Goal: Task Accomplishment & Management: Manage account settings

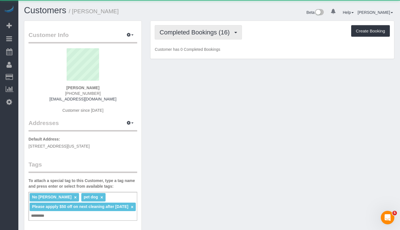
click at [182, 26] on button "Completed Bookings (16)" at bounding box center [198, 32] width 87 height 14
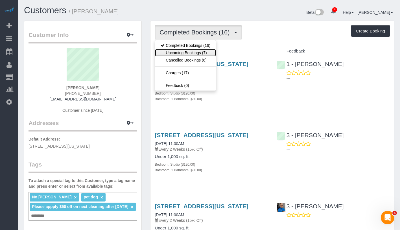
click at [200, 55] on link "Upcoming Bookings (7)" at bounding box center [185, 52] width 61 height 7
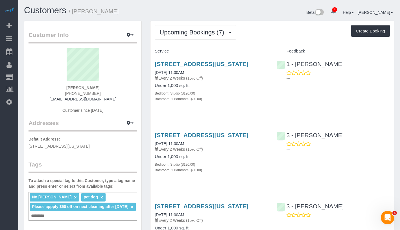
drag, startPoint x: 66, startPoint y: 86, endPoint x: 101, endPoint y: 87, distance: 35.0
click at [101, 87] on div "Kelly Carroll (484) 881-2041 kellycarroll789@gmail.com Customer since 2024" at bounding box center [83, 83] width 109 height 71
copy strong "Kelly Carroll"
click at [75, 214] on div "No Mandy Williams × pet dog × Please appply $50 off on next cleaning after Jan …" at bounding box center [83, 206] width 109 height 29
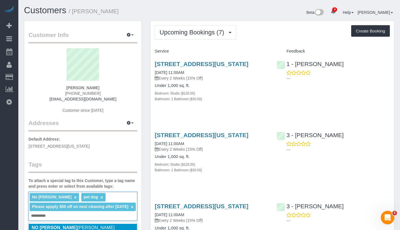
type input "**********"
click at [84, 226] on li "NO Joselin Cecilio" at bounding box center [83, 228] width 108 height 8
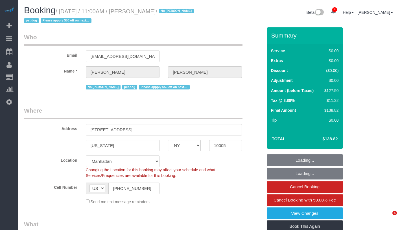
select select "NY"
select select "spot1"
select select "number:59"
select select "number:72"
select select "number:13"
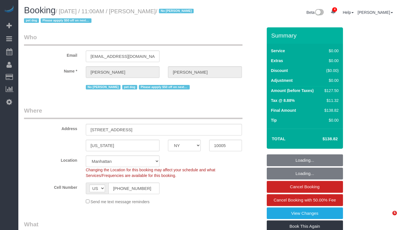
select select "number:6"
select select "NY"
select select "spot1"
select select "number:59"
select select "number:72"
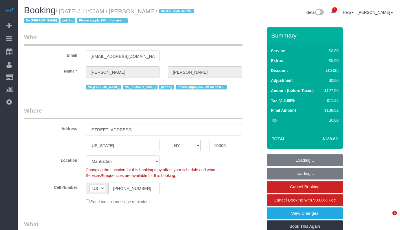
select select "number:13"
select select "number:6"
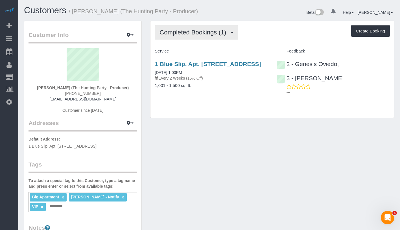
click at [185, 30] on span "Completed Bookings (1)" at bounding box center [194, 32] width 69 height 7
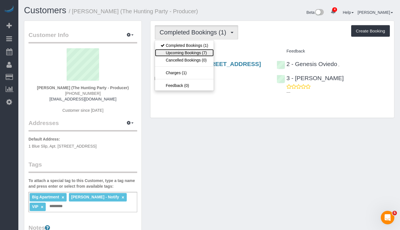
click at [189, 55] on link "Upcoming Bookings (7)" at bounding box center [184, 52] width 59 height 7
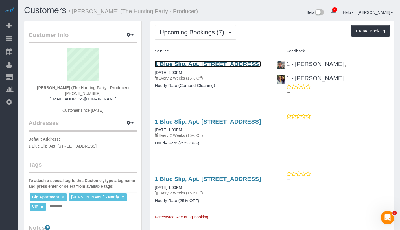
click at [206, 64] on link "1 Blue Slip, Apt. 1a, Brooklyn, NY 11222" at bounding box center [208, 64] width 106 height 6
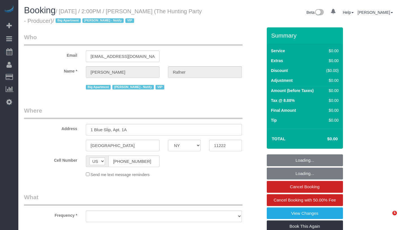
select select "NY"
select select "number:58"
select select "number:76"
select select "number:15"
select select "number:5"
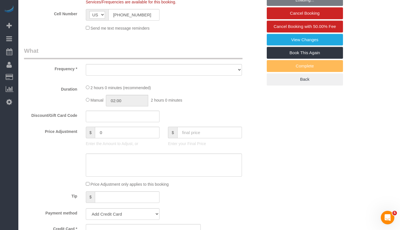
select select "object:960"
select select "string:stripe-pm_1Rtzof4VGloSiKo7440tZ5Fk"
select select "2"
select select "120"
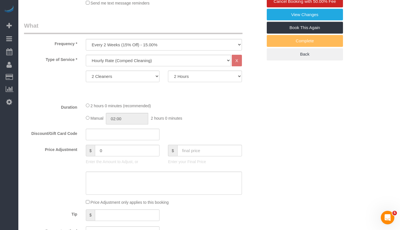
select select "object:1363"
select select "spot1"
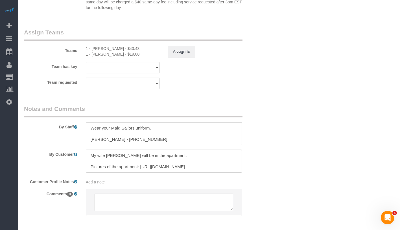
scroll to position [644, 0]
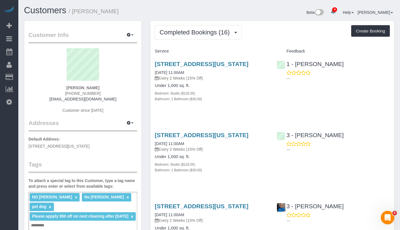
click at [213, 32] on span "Completed Bookings (16)" at bounding box center [196, 32] width 73 height 7
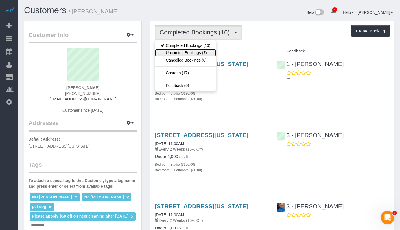
click at [206, 49] on link "Upcoming Bookings (7)" at bounding box center [185, 52] width 61 height 7
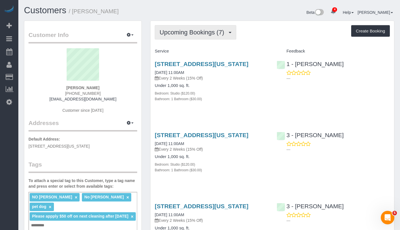
click at [198, 30] on span "Upcoming Bookings (7)" at bounding box center [193, 32] width 67 height 7
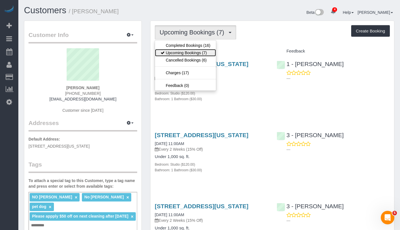
click at [199, 51] on link "Upcoming Bookings (7)" at bounding box center [185, 52] width 61 height 7
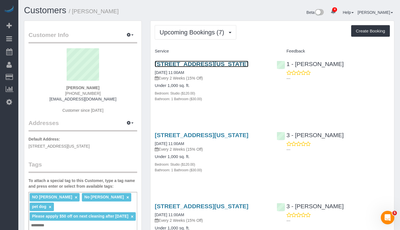
click at [234, 65] on link "[STREET_ADDRESS][US_STATE]" at bounding box center [202, 64] width 94 height 6
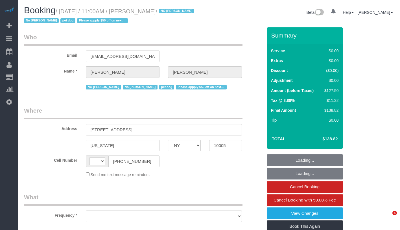
select select "NY"
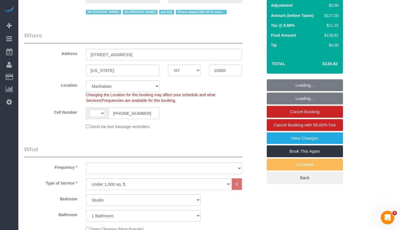
select select "string:US"
select select "string:stripe-pm_1QKQBO4VGloSiKo7IuutFYzn"
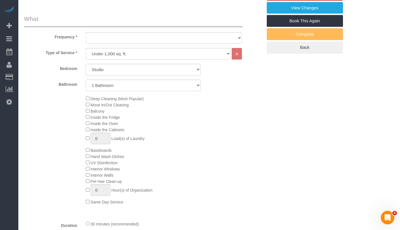
select select "object:781"
select select "spot1"
select select "number:59"
select select "number:72"
select select "number:13"
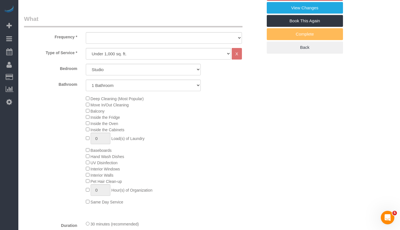
select select "number:6"
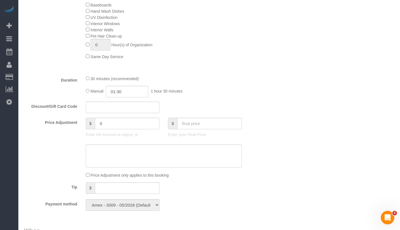
select select "object:1383"
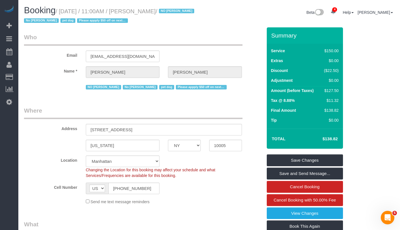
drag, startPoint x: 139, startPoint y: 12, endPoint x: 170, endPoint y: 15, distance: 31.2
click at [170, 15] on small "/ August 26, 2025 / 11:00AM / Kelly Carroll / NO Joselin Cecilio No Mandy Willi…" at bounding box center [110, 16] width 172 height 16
copy small "[PERSON_NAME]"
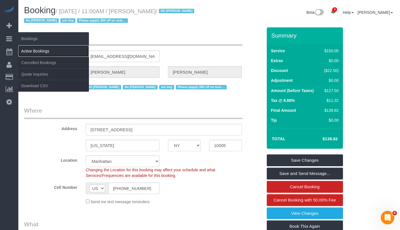
click at [47, 49] on link "Active Bookings" at bounding box center [53, 50] width 71 height 11
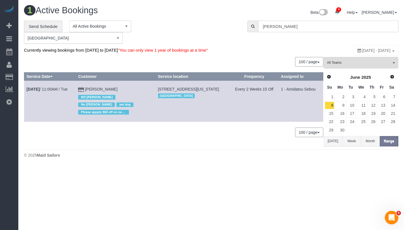
click at [278, 27] on input "[PERSON_NAME]" at bounding box center [328, 27] width 140 height 12
click at [307, 27] on input "[PERSON_NAME]" at bounding box center [328, 27] width 140 height 12
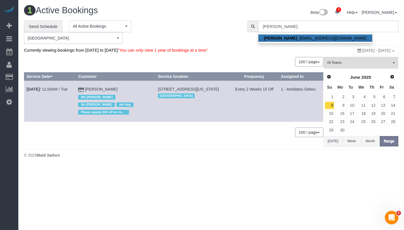
click at [304, 38] on link "Kelly Carroll - kellycarroll789@gmail.com" at bounding box center [316, 37] width 114 height 7
type input "[EMAIL_ADDRESS][DOMAIN_NAME]"
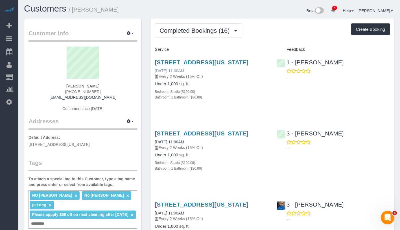
scroll to position [2, 0]
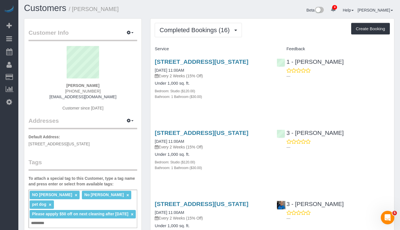
click at [53, 226] on div "NO Joselin Cecilio × No Mandy Williams × pet dog × Please appply $50 off on nex…" at bounding box center [83, 209] width 109 height 38
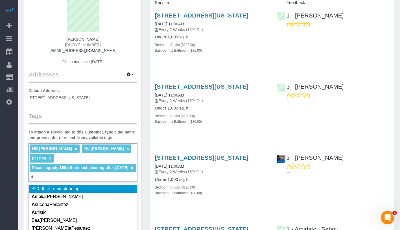
scroll to position [101, 0]
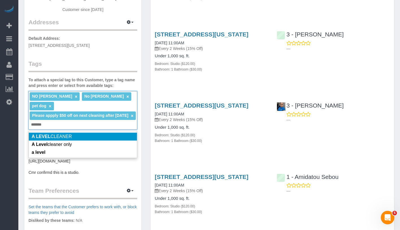
type input "*******"
click at [81, 136] on li "A LEVEL CLEANER" at bounding box center [83, 137] width 108 height 8
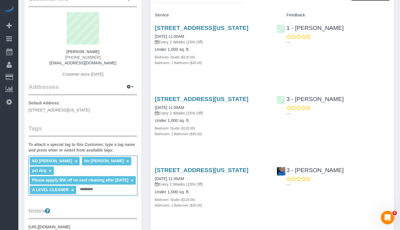
scroll to position [0, 0]
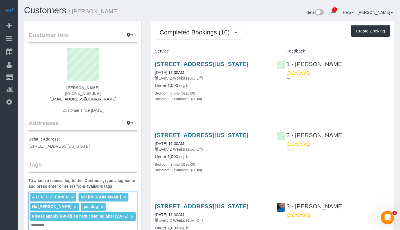
click at [212, 30] on span "Completed Bookings (16)" at bounding box center [196, 32] width 73 height 7
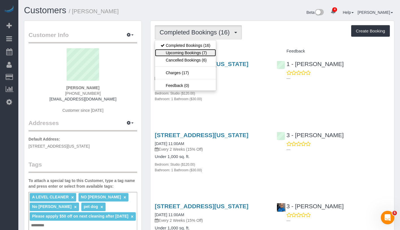
click at [200, 53] on link "Upcoming Bookings (7)" at bounding box center [185, 52] width 61 height 7
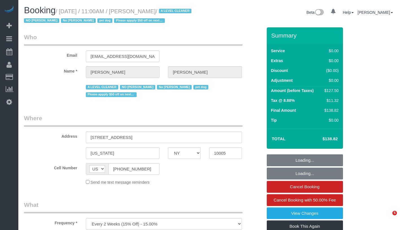
select select "NY"
select select "string:stripe-pm_1QKQBO4VGloSiKo7IuutFYzn"
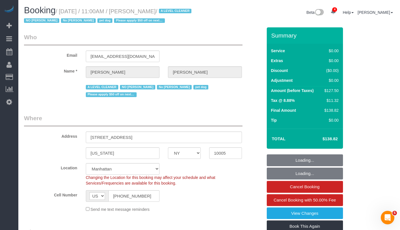
select select "object:682"
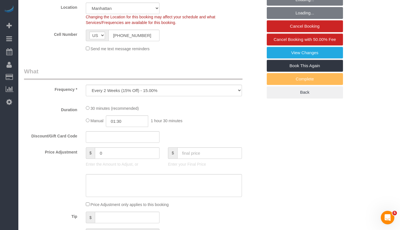
select select "spot1"
select select "number:59"
select select "number:72"
select select "number:13"
select select "number:6"
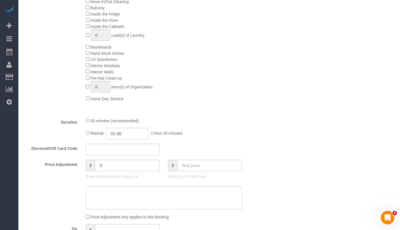
scroll to position [348, 0]
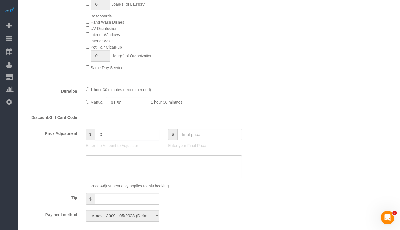
click at [108, 138] on input "0" at bounding box center [127, 135] width 65 height 12
type input "-"
type input "-25"
click at [107, 172] on textarea at bounding box center [164, 167] width 156 height 23
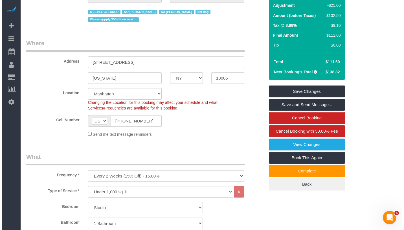
scroll to position [0, 0]
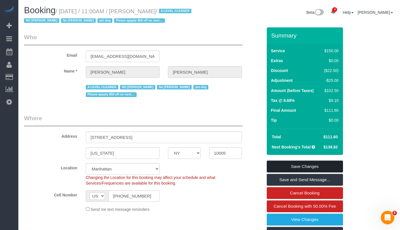
type textarea "quality complaint"
click at [308, 166] on link "Save Changes" at bounding box center [305, 167] width 76 height 12
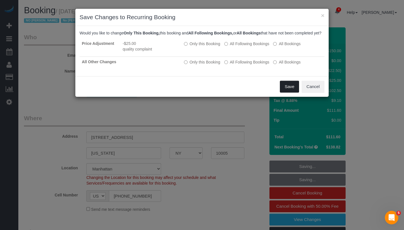
click at [283, 90] on button "Save" at bounding box center [289, 87] width 19 height 12
